Goal: Navigation & Orientation: Understand site structure

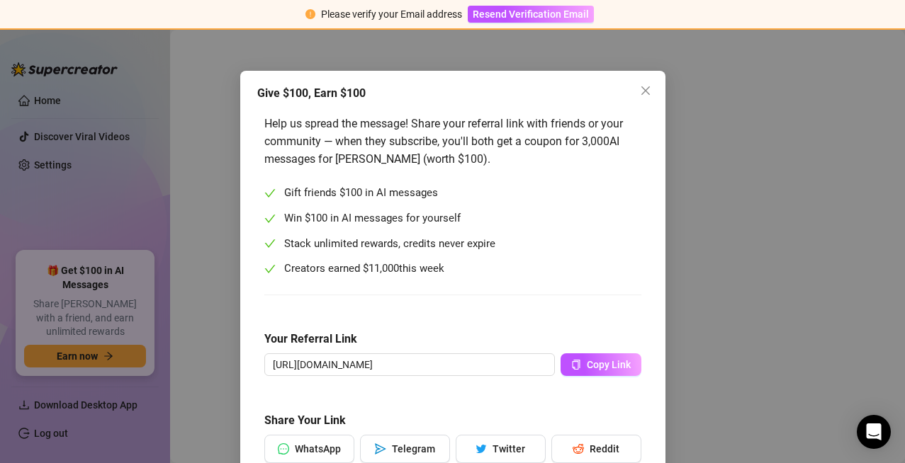
click at [28, 101] on div "Give $100, Earn $100 Help us spread the message! Share your referral link with …" at bounding box center [452, 231] width 905 height 463
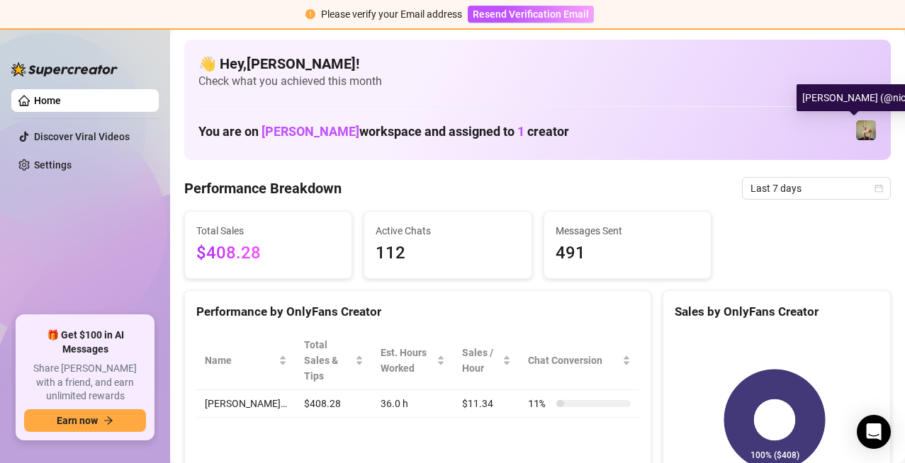
click at [856, 133] on img at bounding box center [866, 130] width 20 height 20
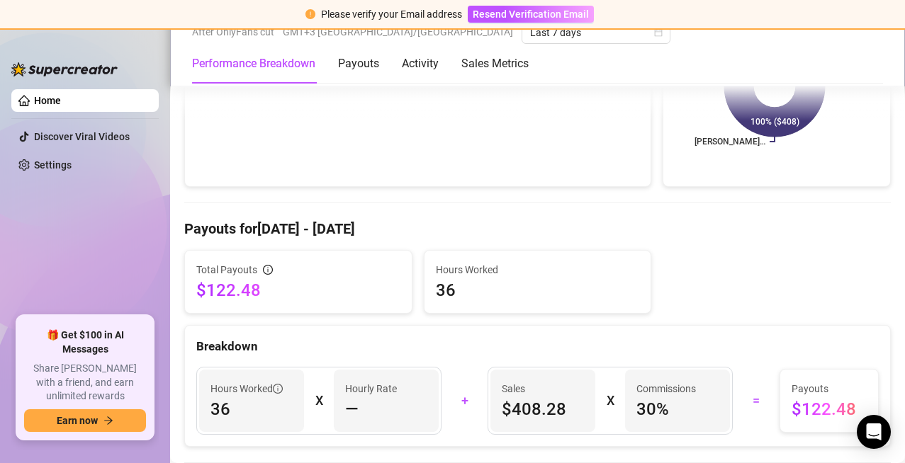
scroll to position [240, 0]
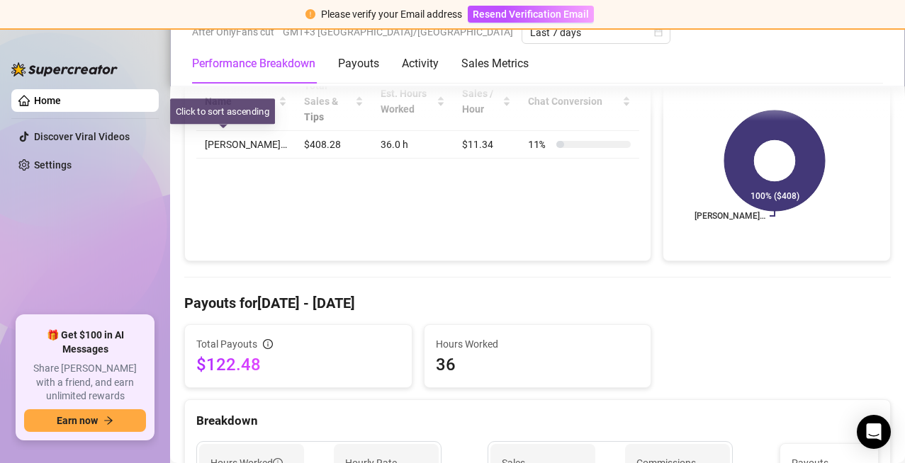
scroll to position [283, 0]
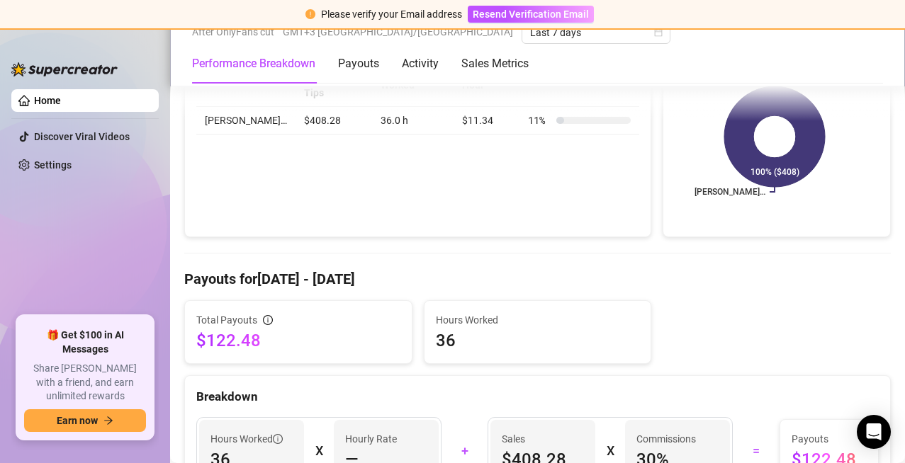
click at [25, 69] on img at bounding box center [64, 69] width 106 height 14
click at [15, 68] on img at bounding box center [64, 69] width 106 height 14
